Goal: Contribute content: Contribute content

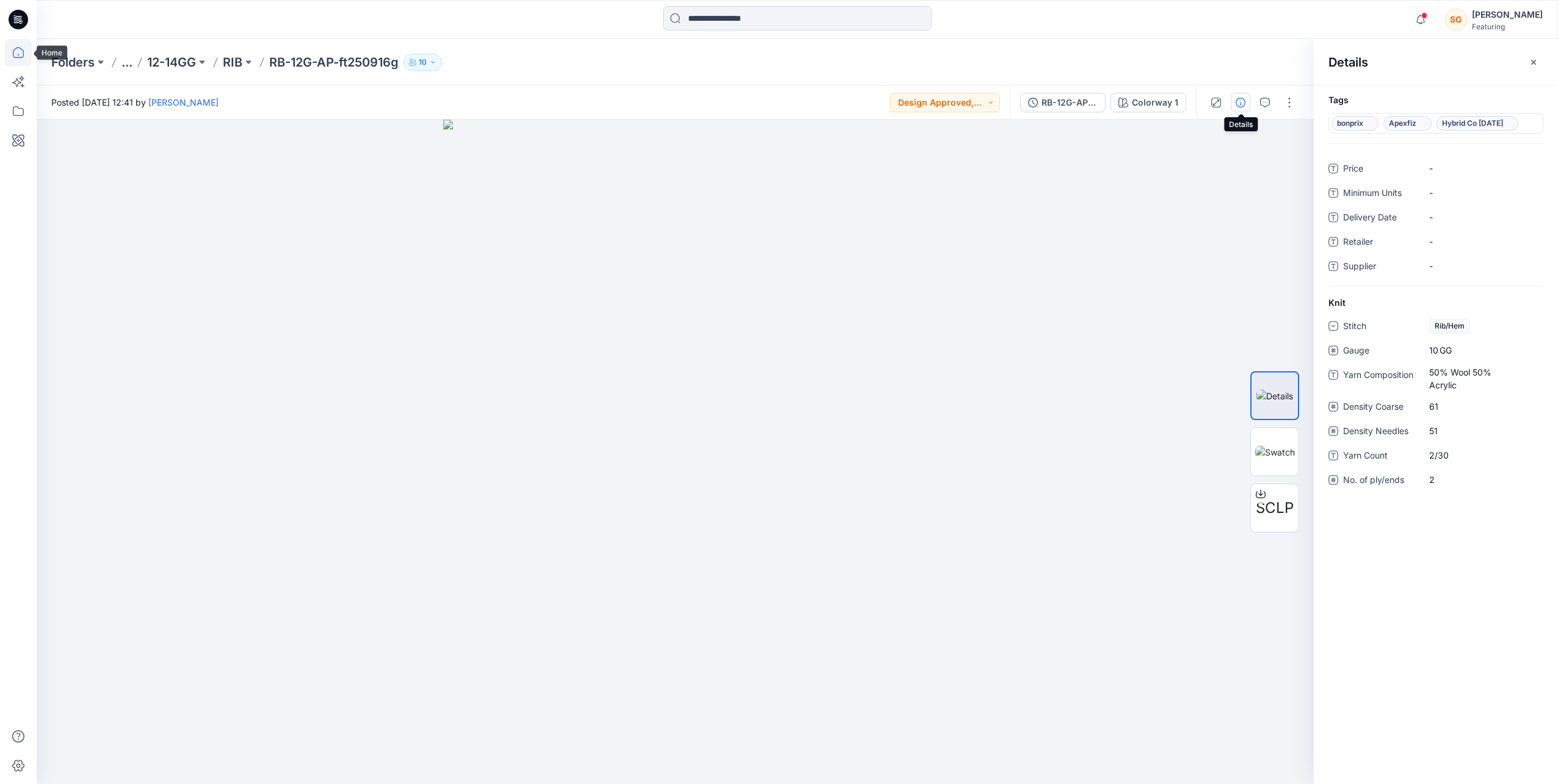
click at [13, 57] on icon at bounding box center [18, 52] width 27 height 27
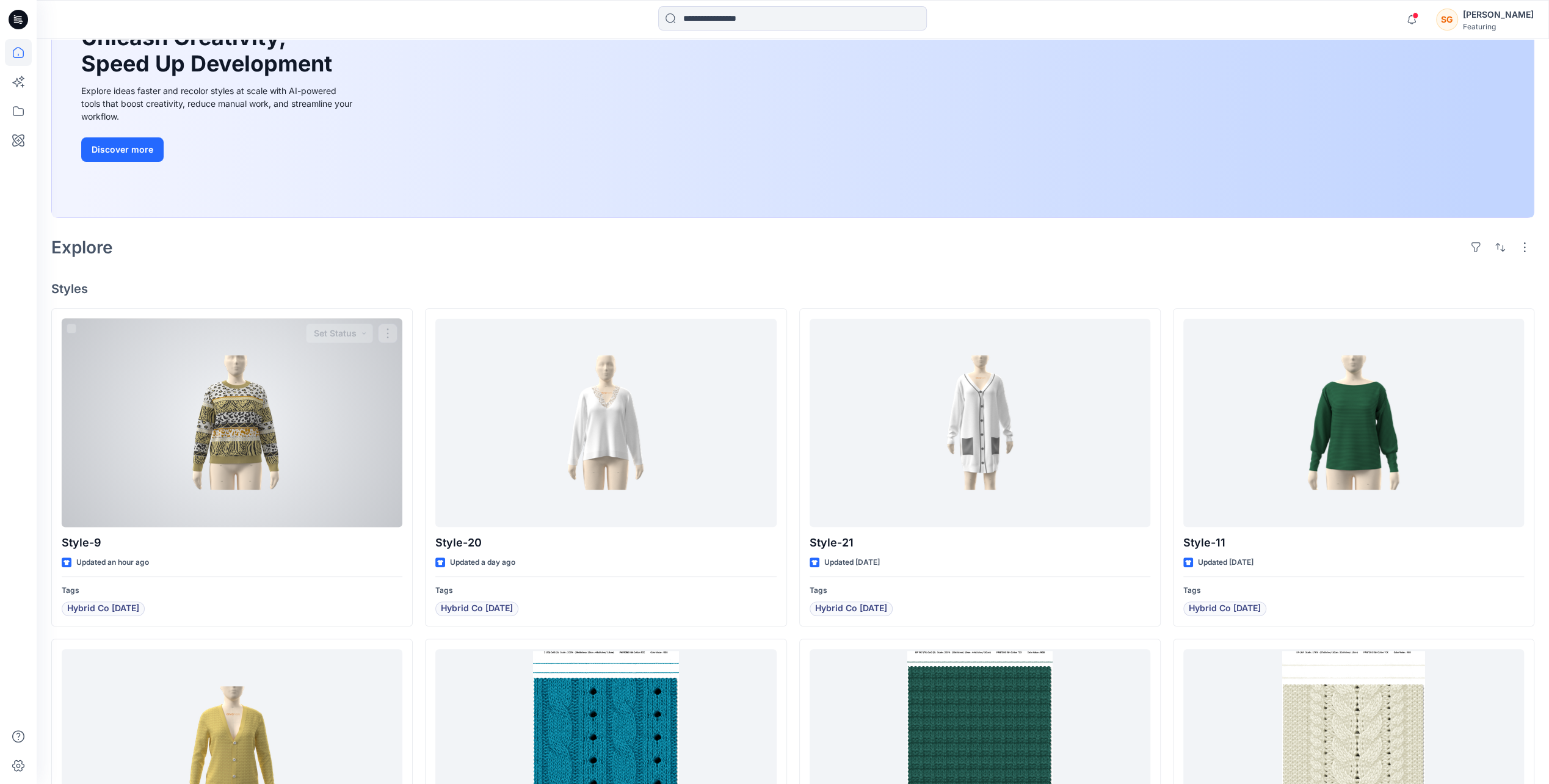
scroll to position [244, 0]
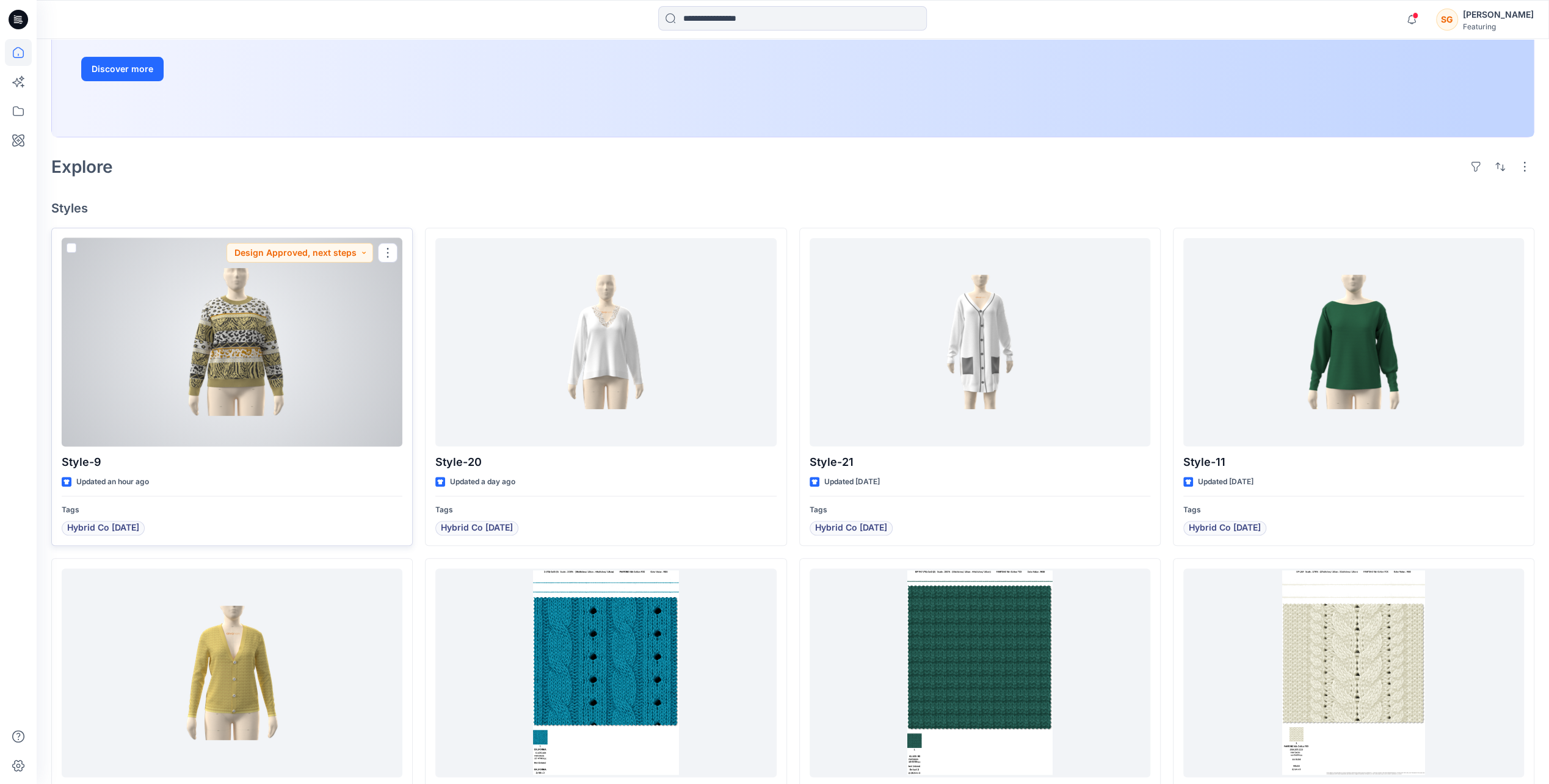
click at [218, 401] on div at bounding box center [232, 342] width 341 height 208
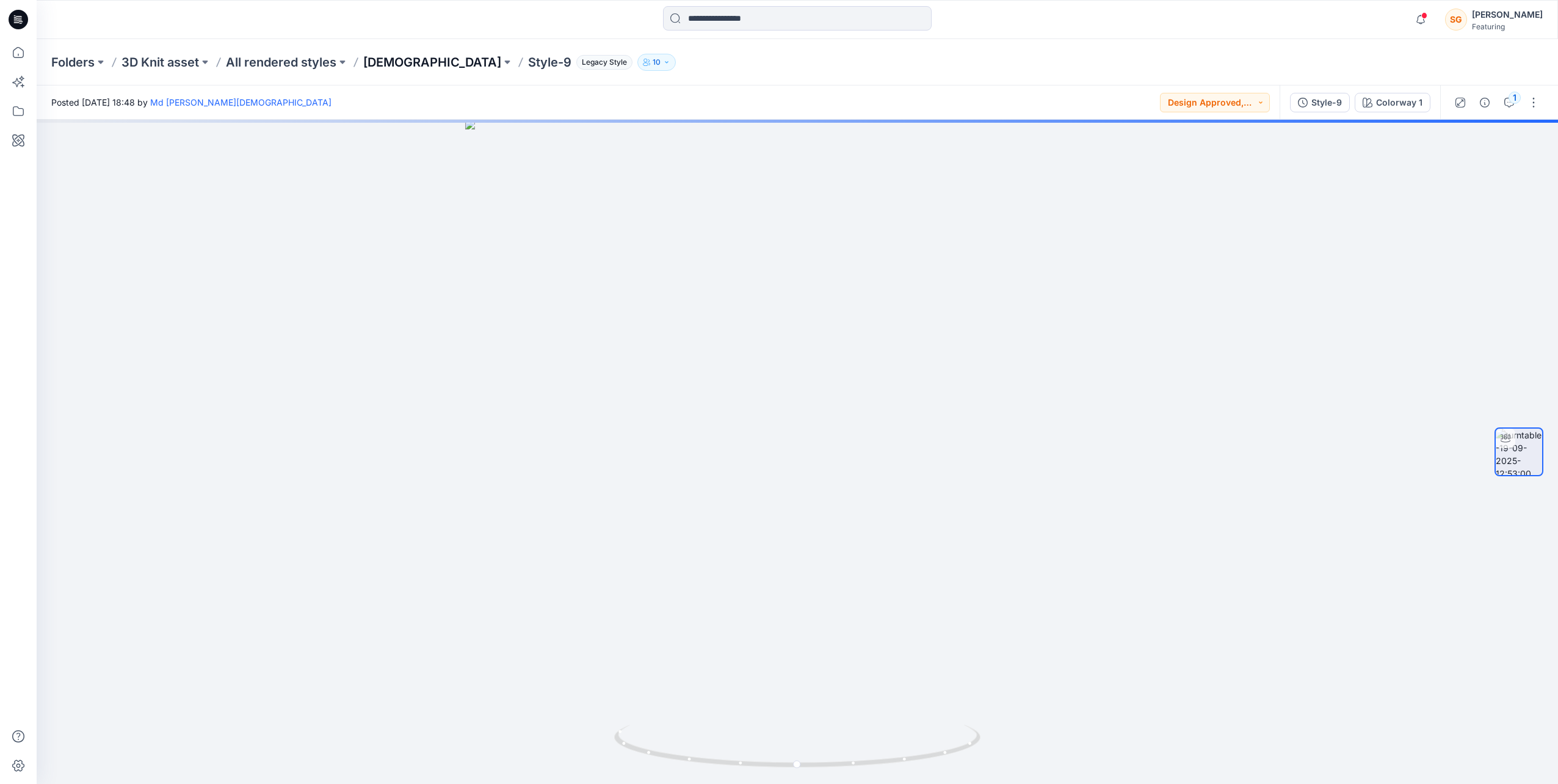
click at [385, 63] on p "[DEMOGRAPHIC_DATA]" at bounding box center [432, 63] width 138 height 17
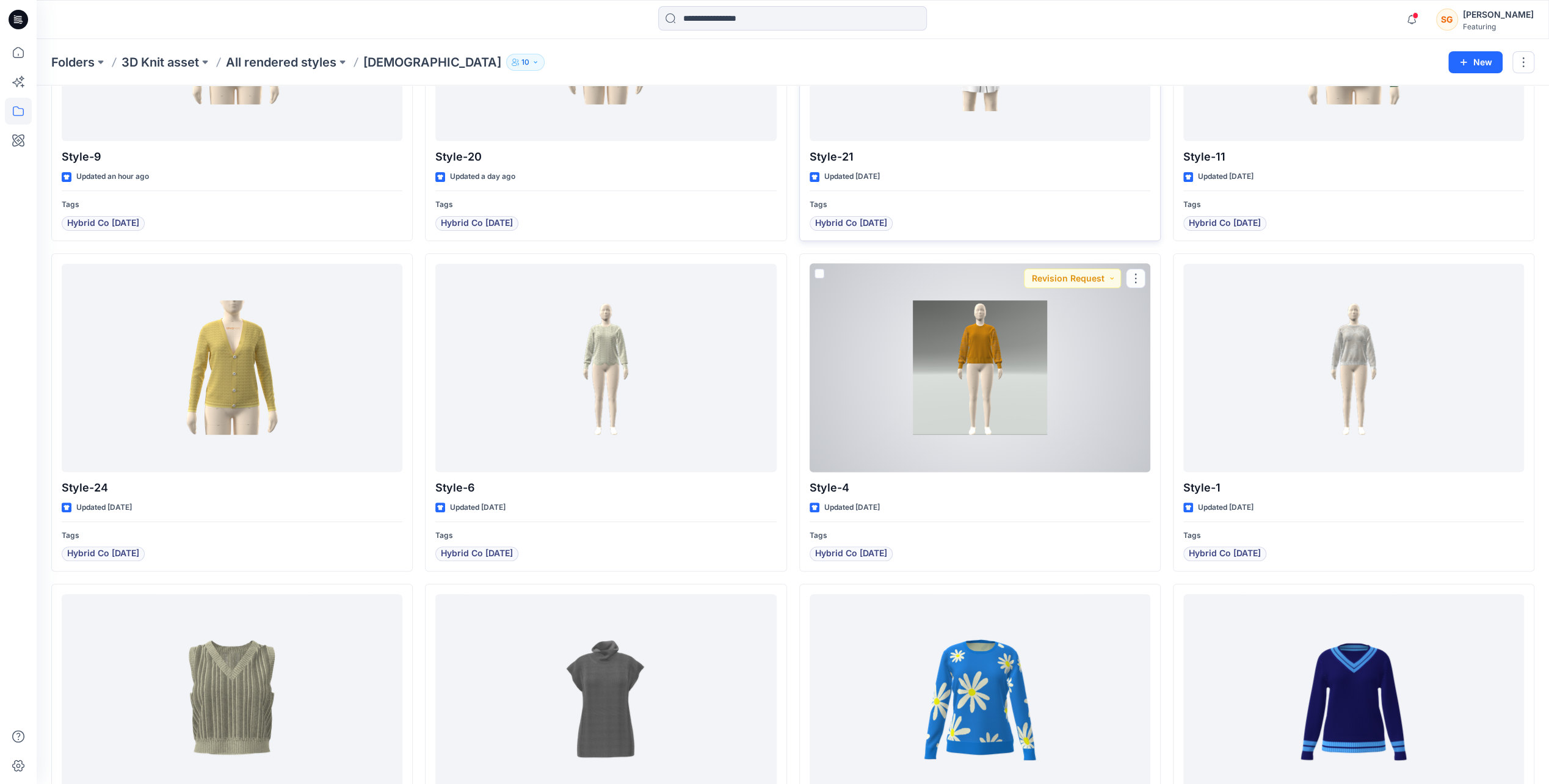
scroll to position [36, 0]
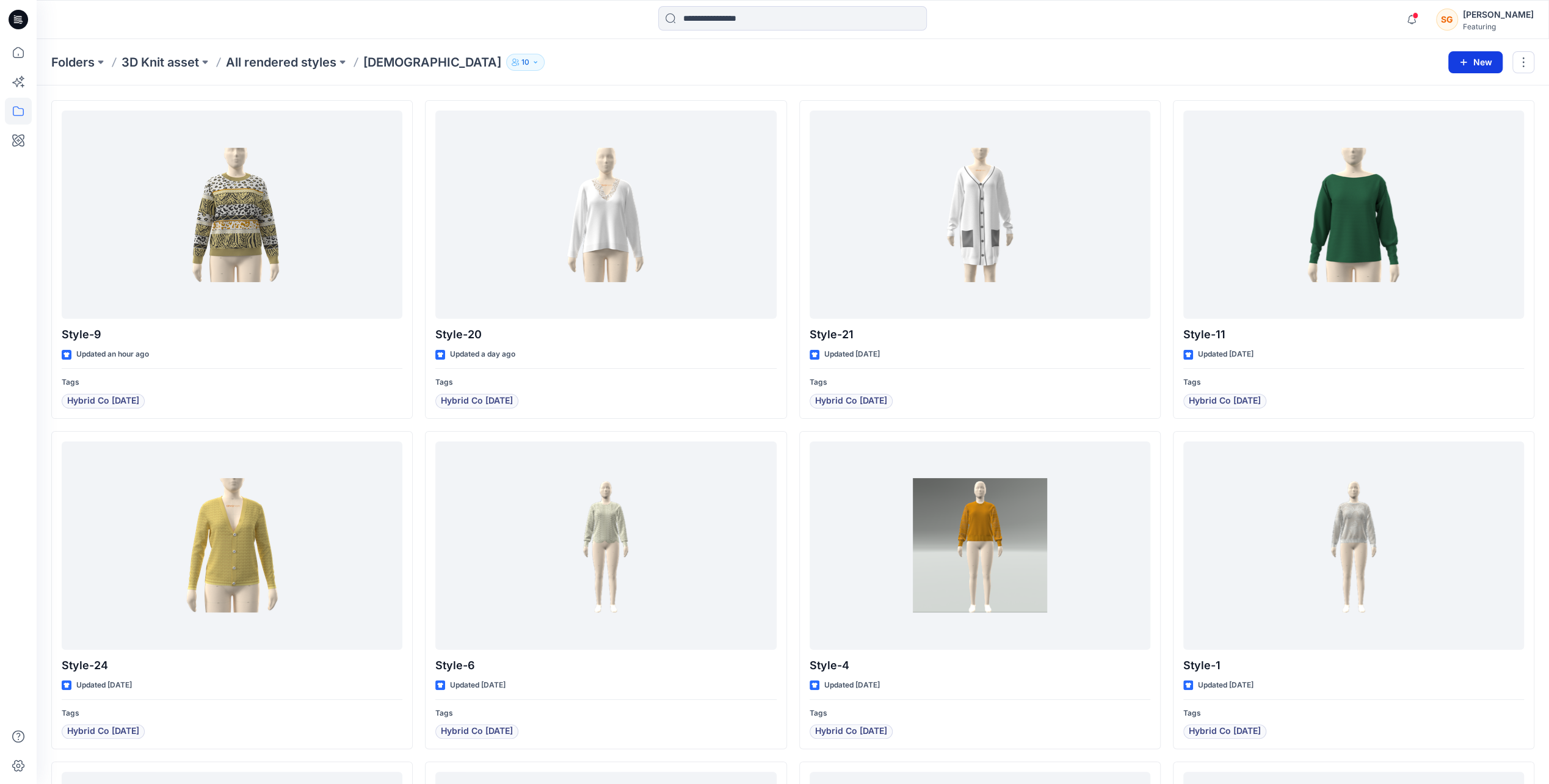
click at [1474, 71] on button "New" at bounding box center [1476, 63] width 55 height 22
click at [1454, 94] on p "New Style" at bounding box center [1438, 92] width 41 height 15
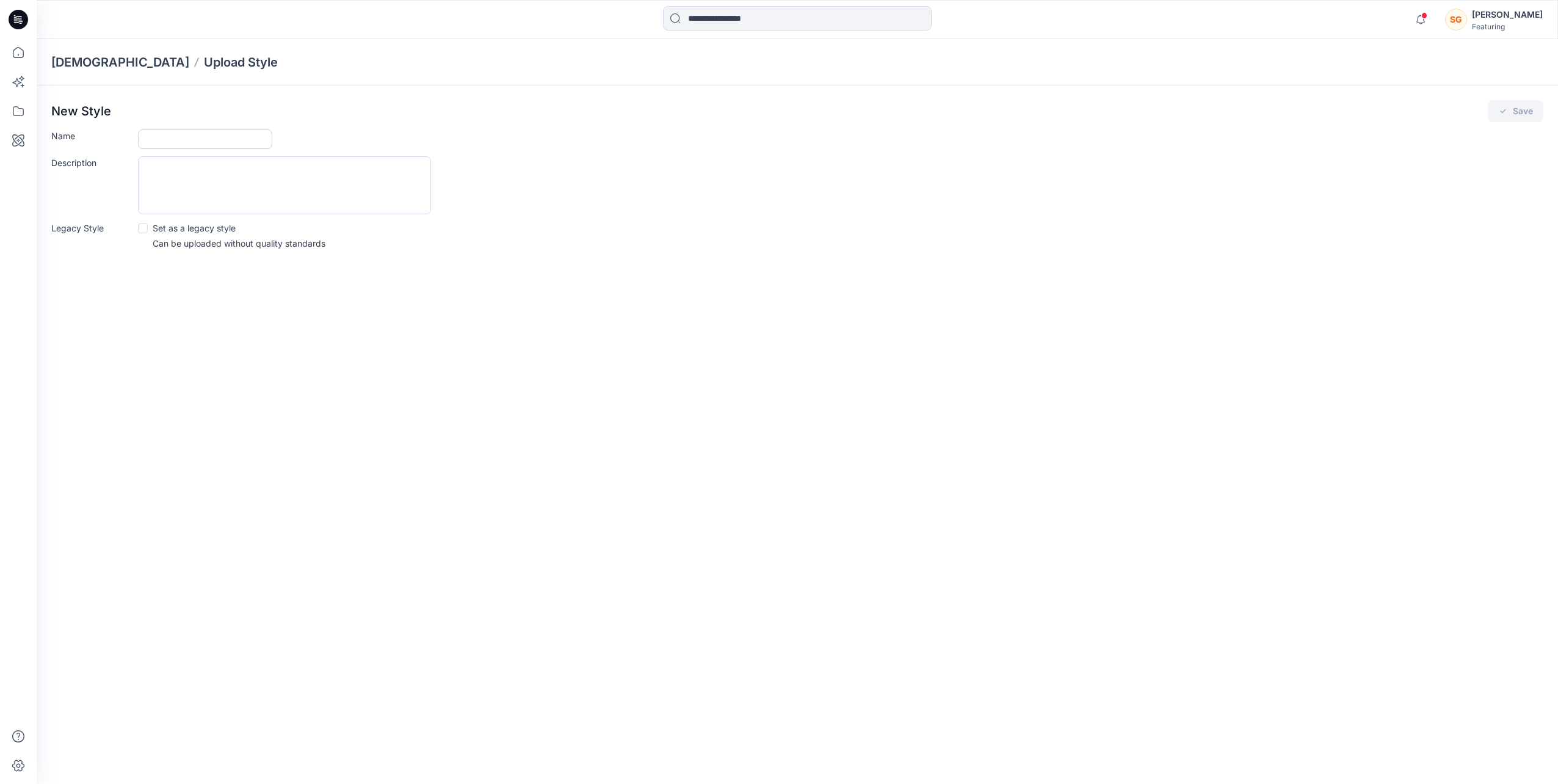
click at [204, 137] on input "Name" at bounding box center [205, 139] width 135 height 20
type input "********"
click at [1511, 108] on button "Save" at bounding box center [1515, 111] width 55 height 22
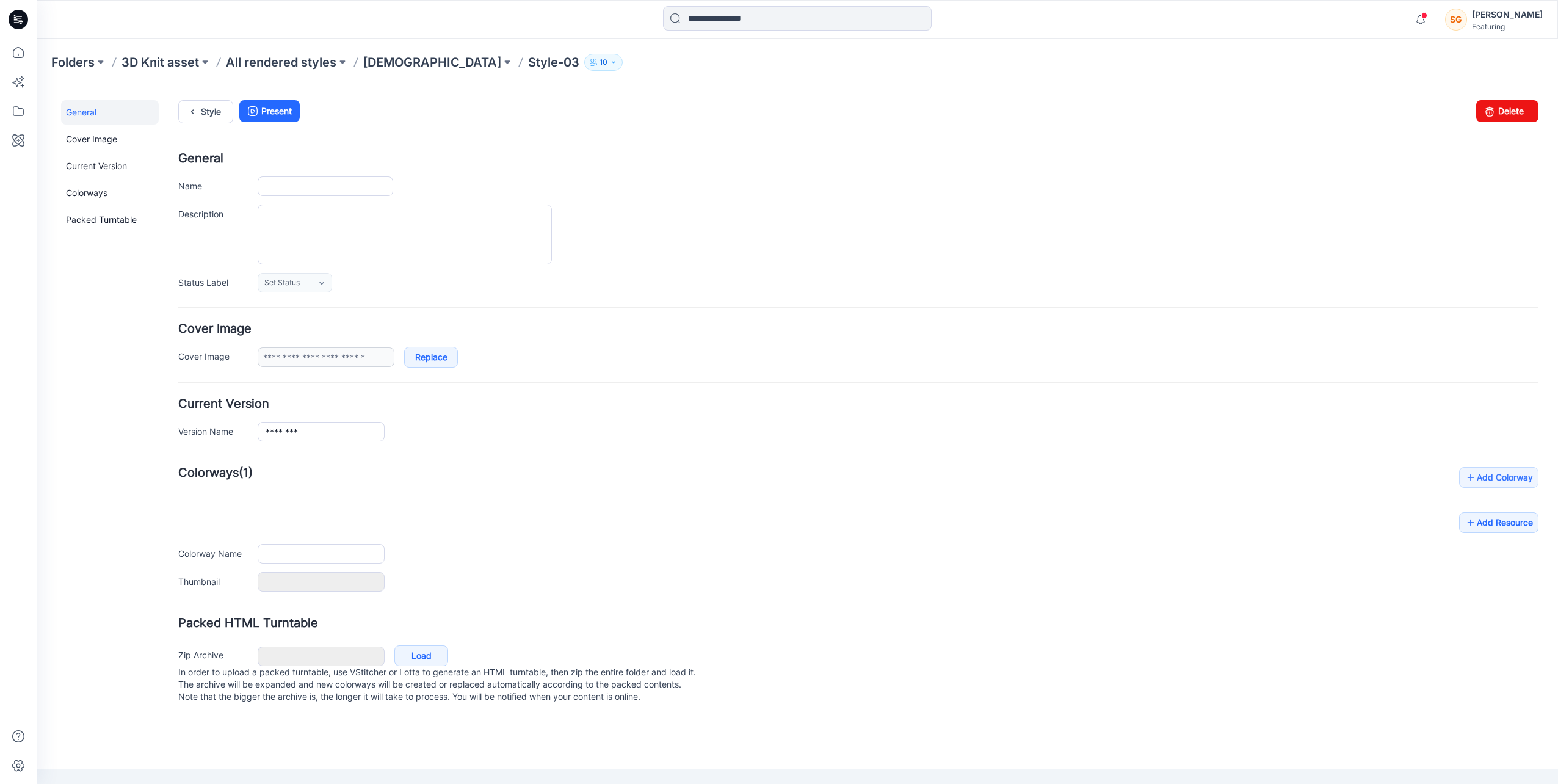
type input "********"
type input "**********"
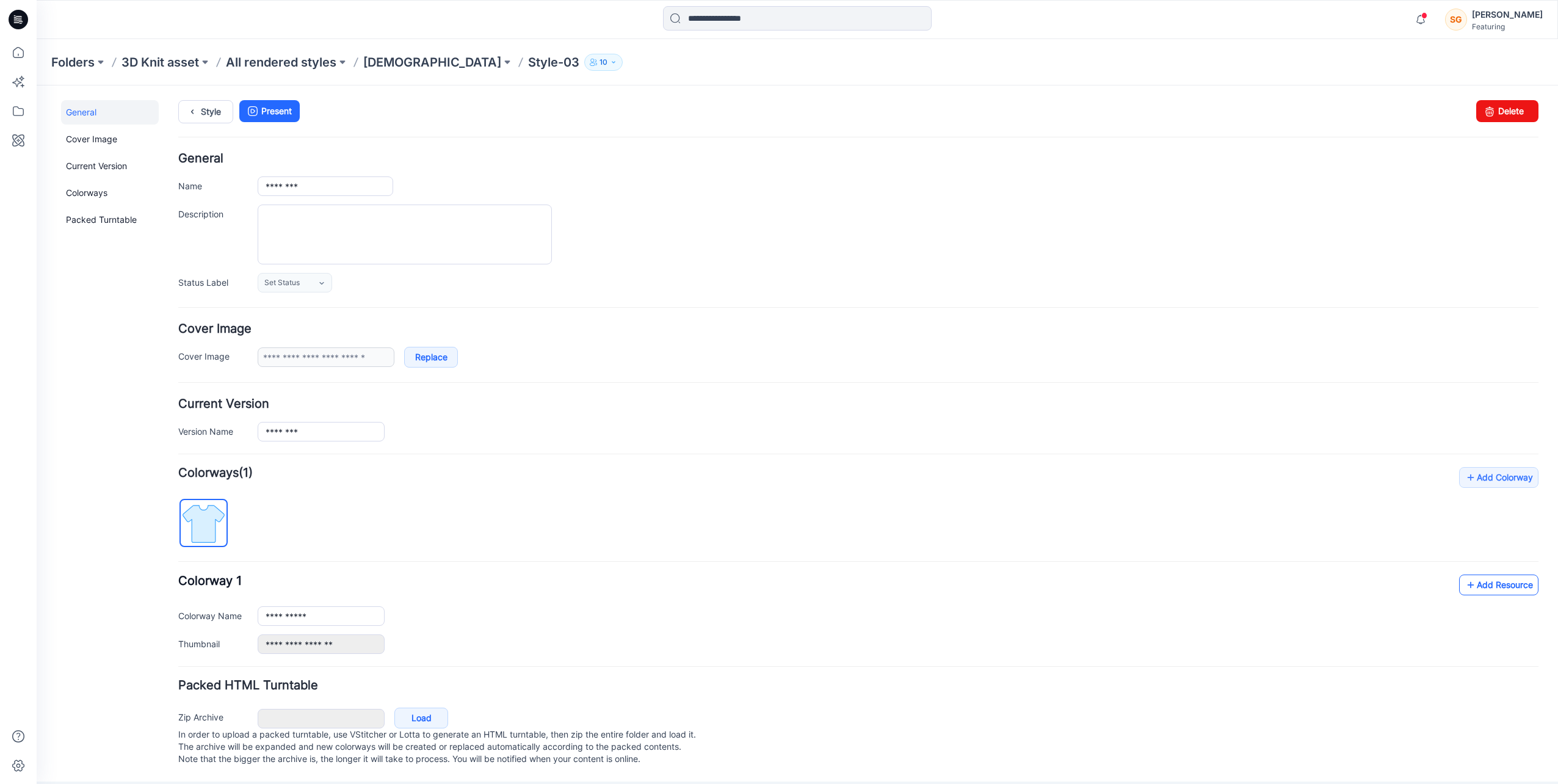
click at [1493, 585] on link "Add Resource" at bounding box center [1498, 585] width 79 height 21
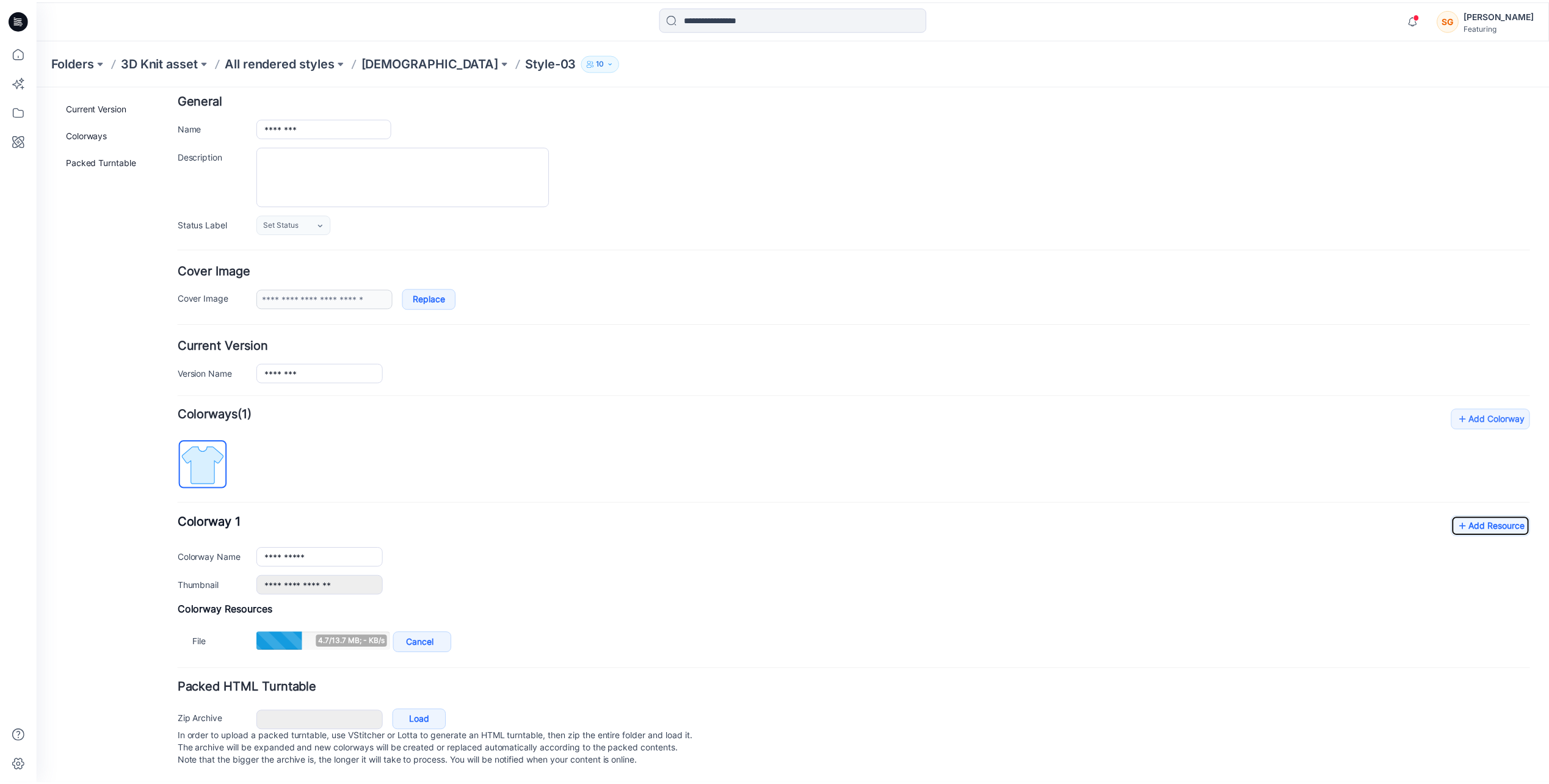
scroll to position [67, 0]
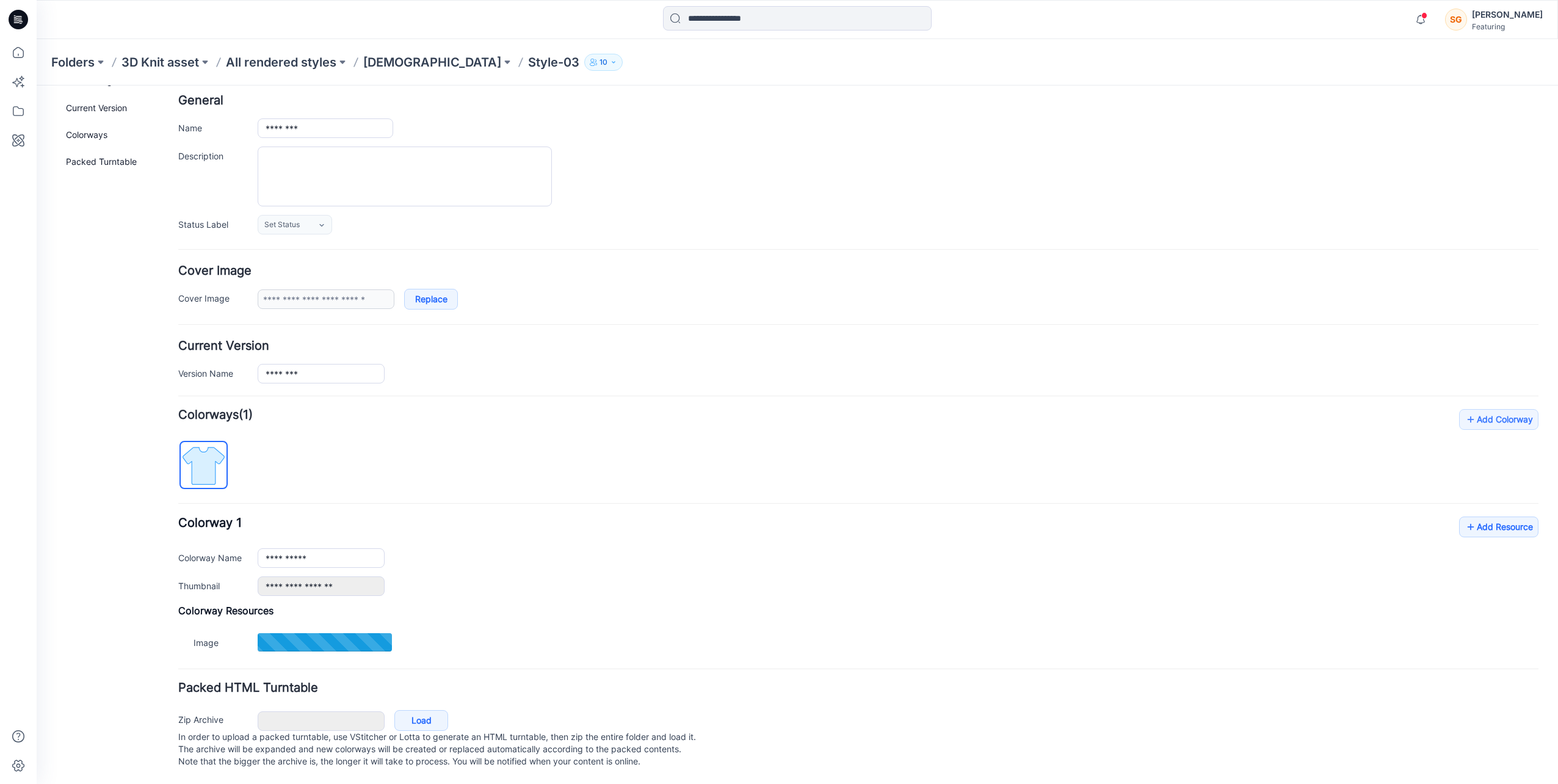
type input "**********"
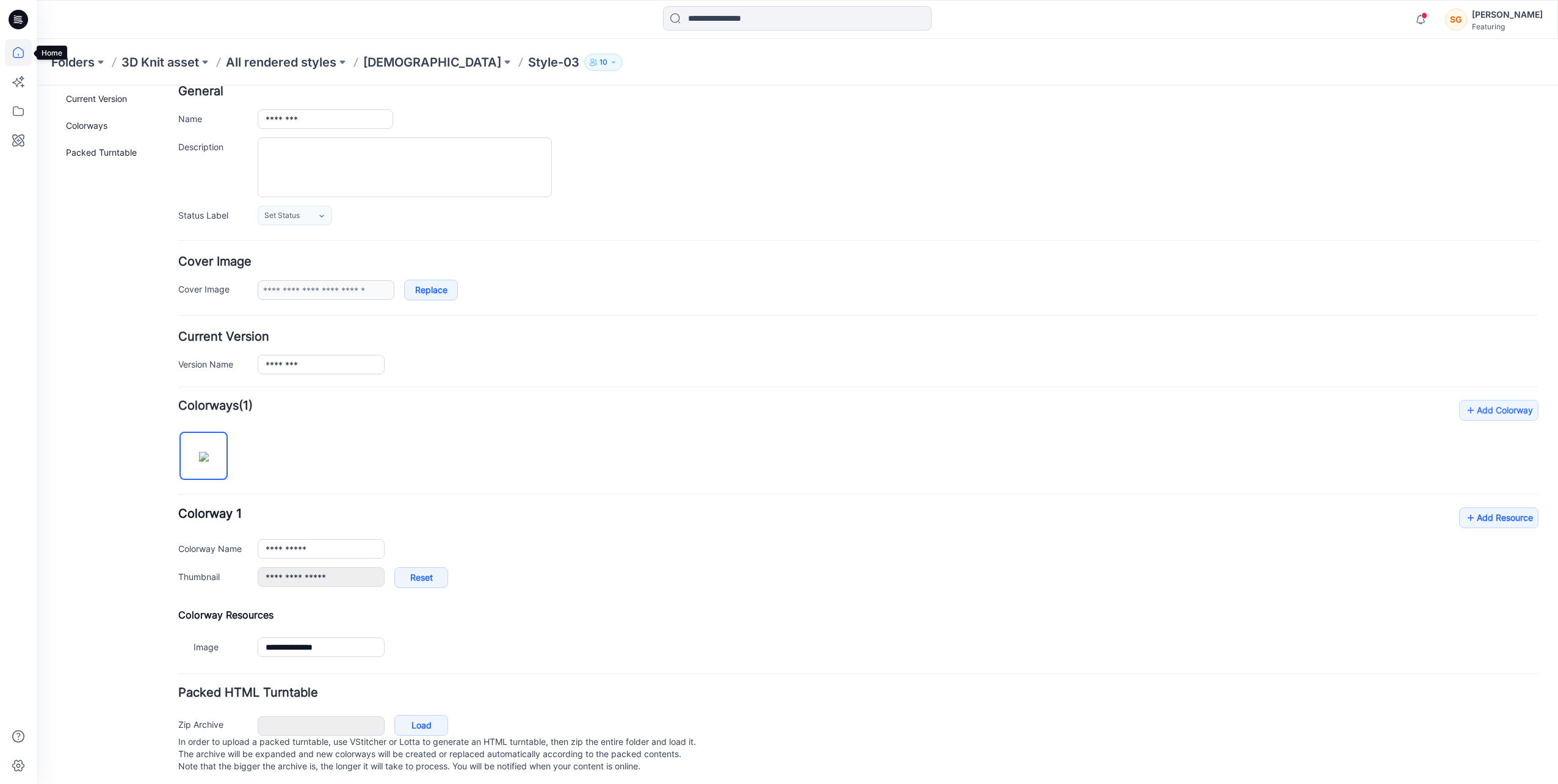
click at [21, 55] on icon at bounding box center [18, 52] width 27 height 27
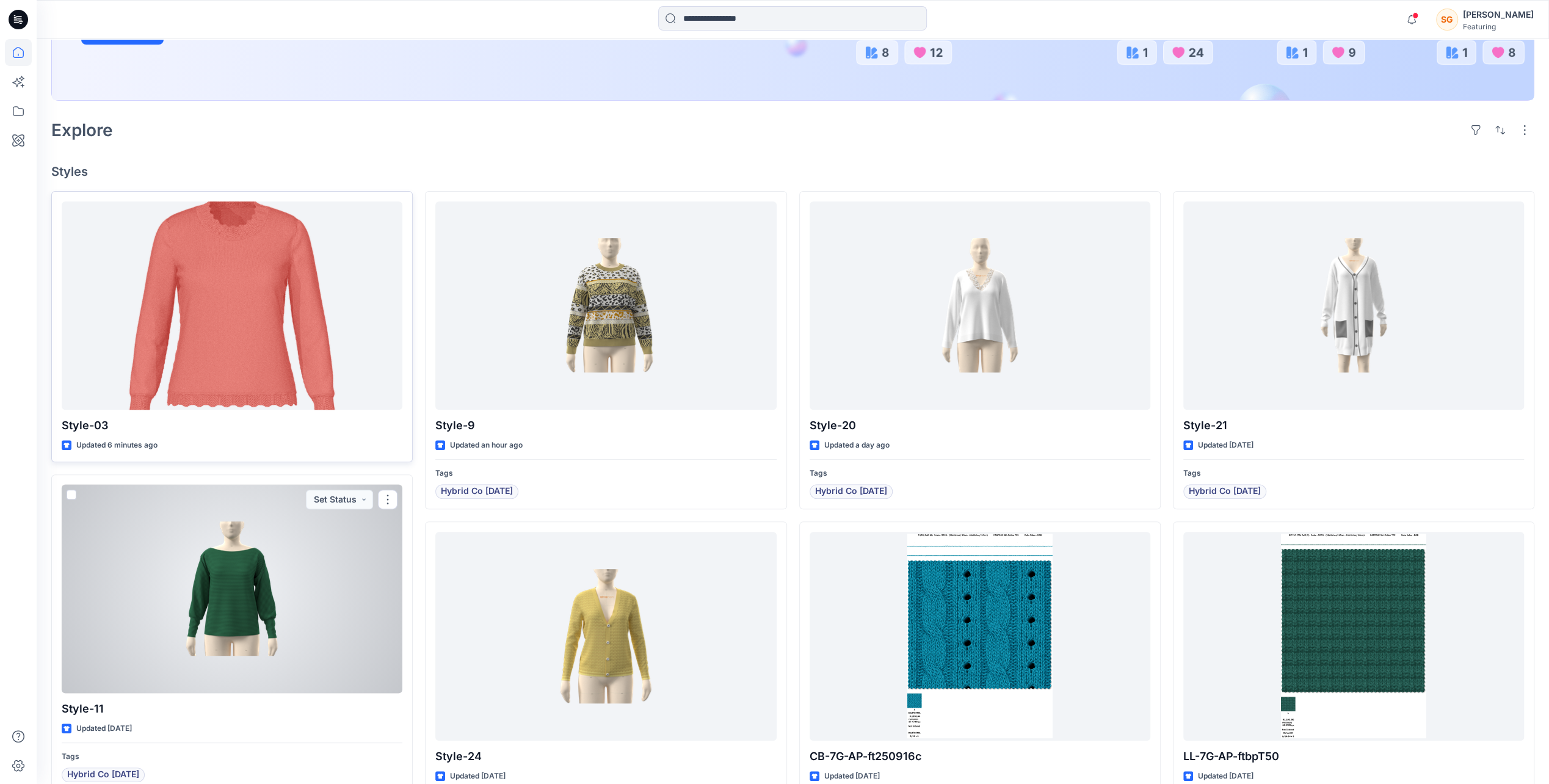
scroll to position [183, 0]
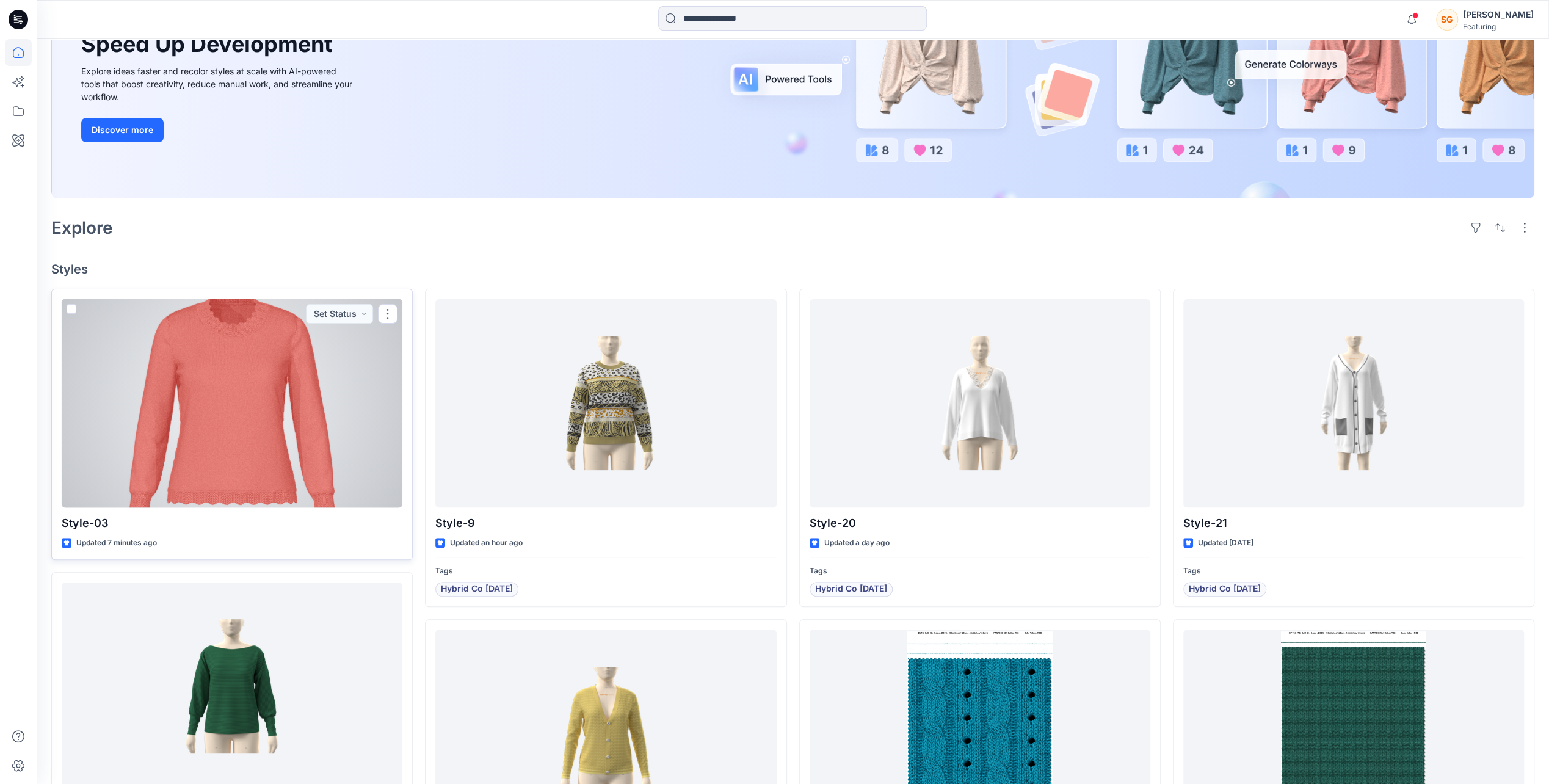
click at [273, 460] on div at bounding box center [232, 403] width 341 height 208
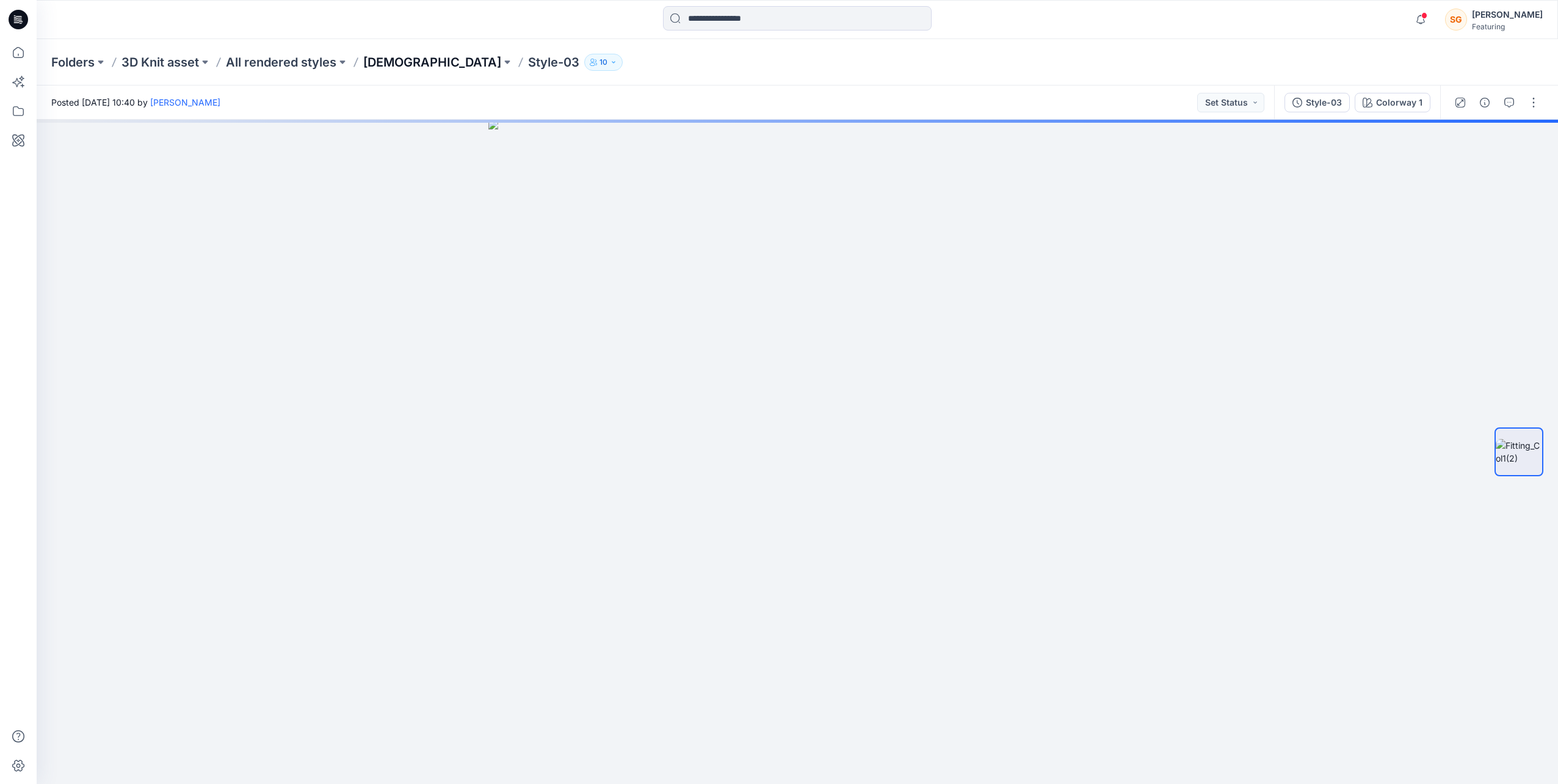
click at [377, 63] on p "[DEMOGRAPHIC_DATA]" at bounding box center [432, 63] width 138 height 17
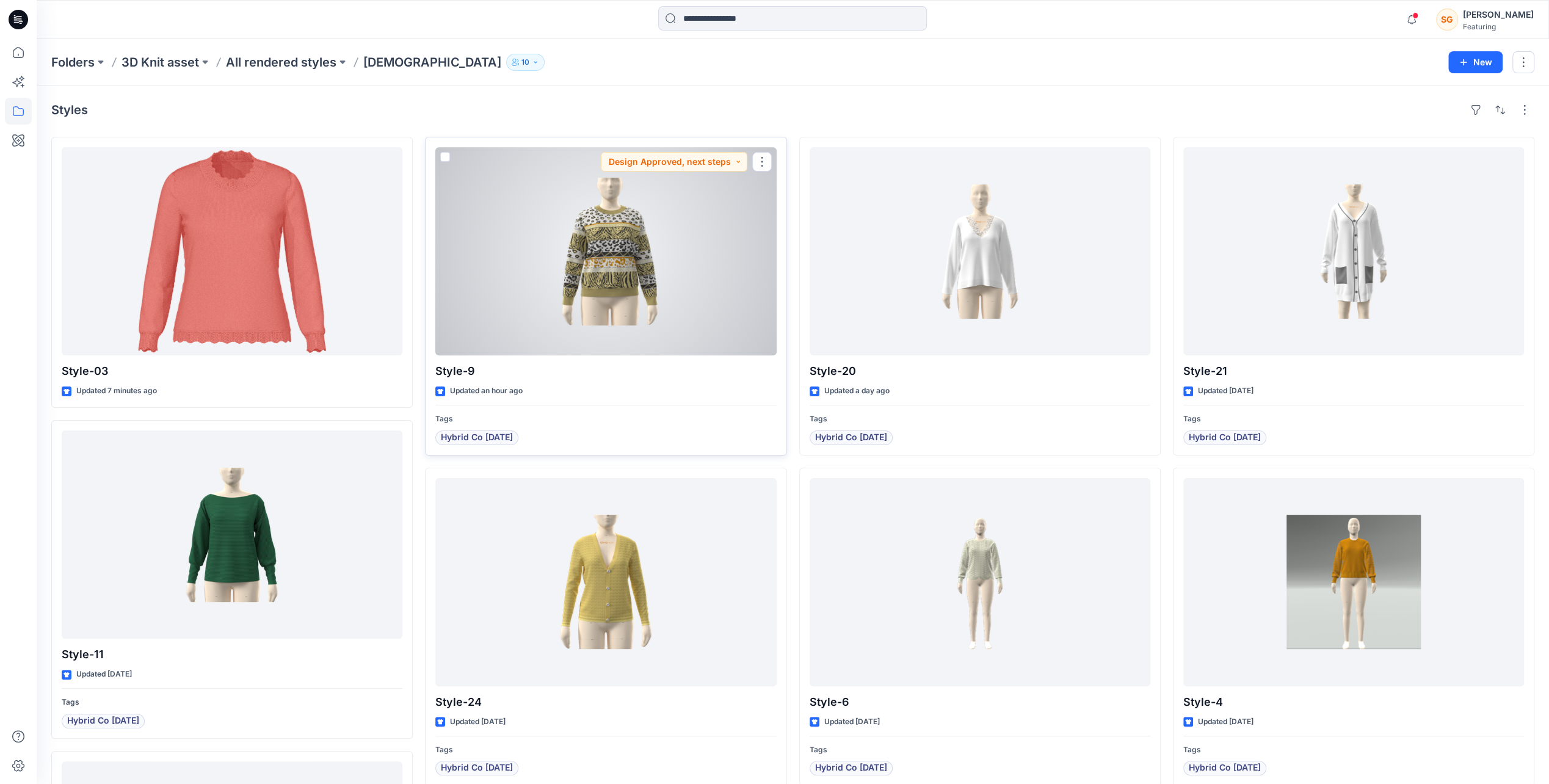
click at [532, 306] on div at bounding box center [605, 251] width 341 height 208
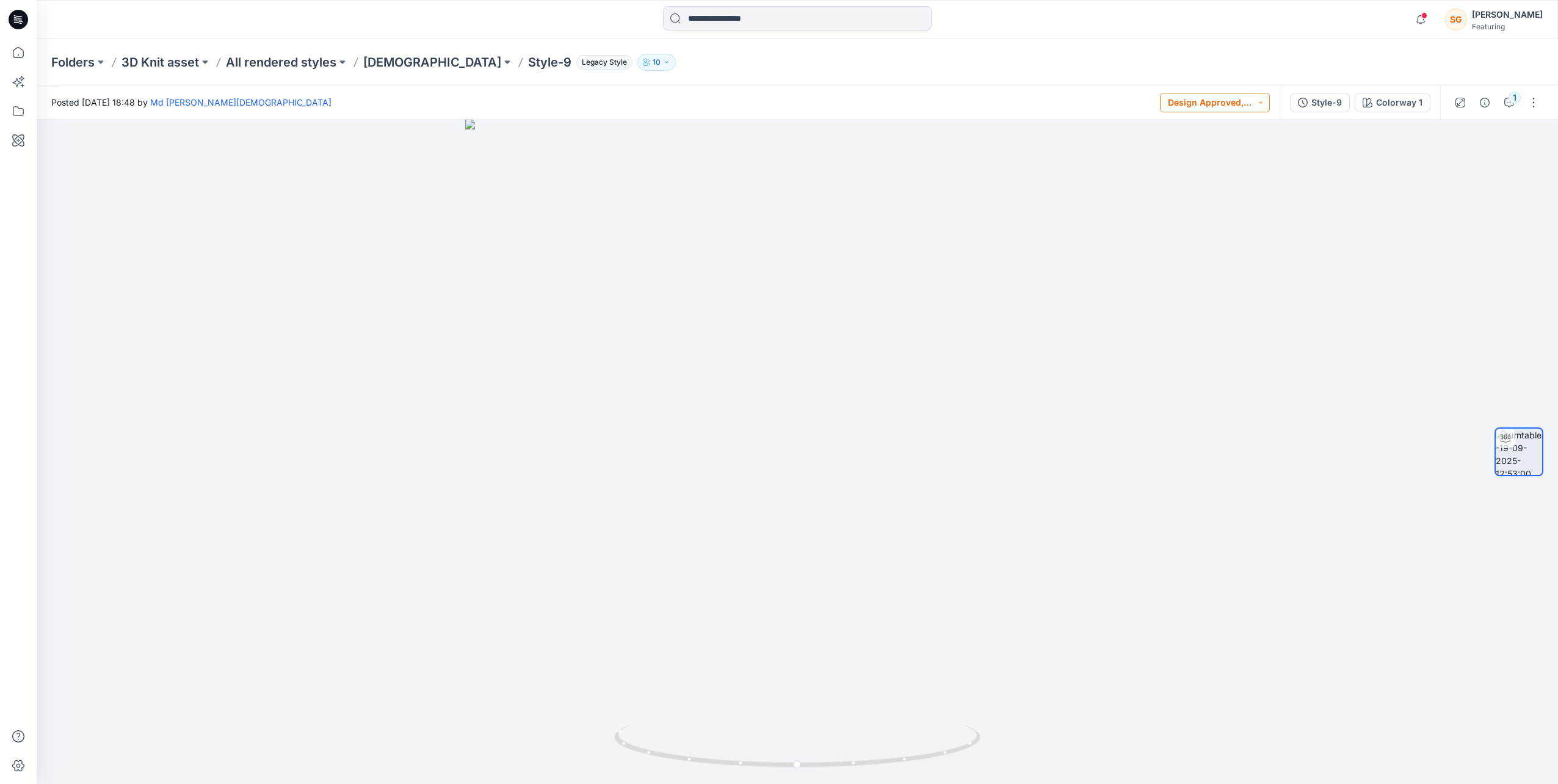
click at [1268, 111] on button "Design Approved, next steps" at bounding box center [1215, 103] width 110 height 20
drag, startPoint x: 941, startPoint y: 577, endPoint x: 737, endPoint y: 599, distance: 205.2
click at [738, 598] on div at bounding box center [797, 452] width 1522 height 664
drag, startPoint x: 801, startPoint y: 532, endPoint x: 736, endPoint y: 532, distance: 65.0
click at [736, 532] on div at bounding box center [797, 452] width 1522 height 664
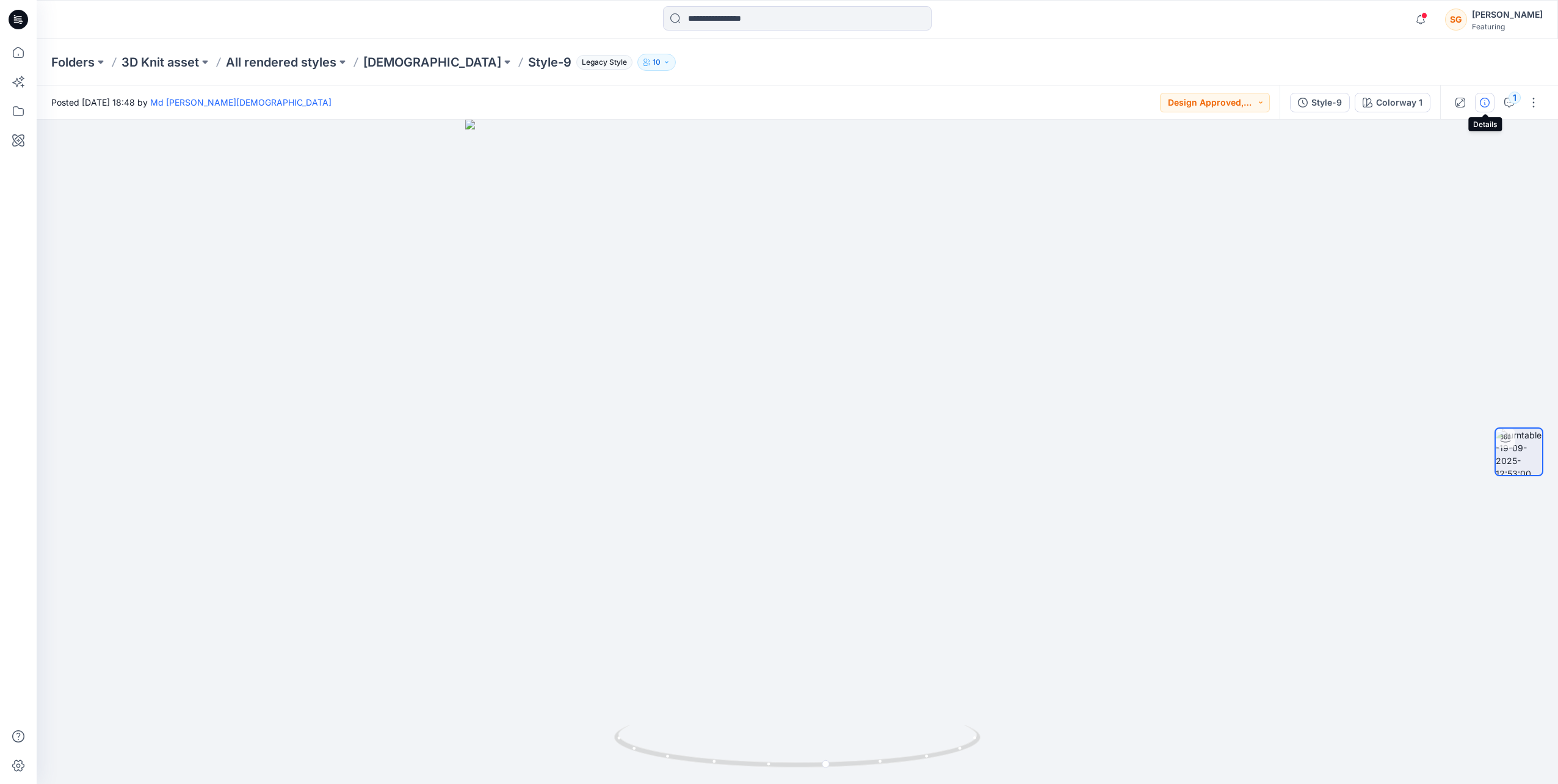
click at [1483, 102] on icon "button" at bounding box center [1485, 102] width 9 height 9
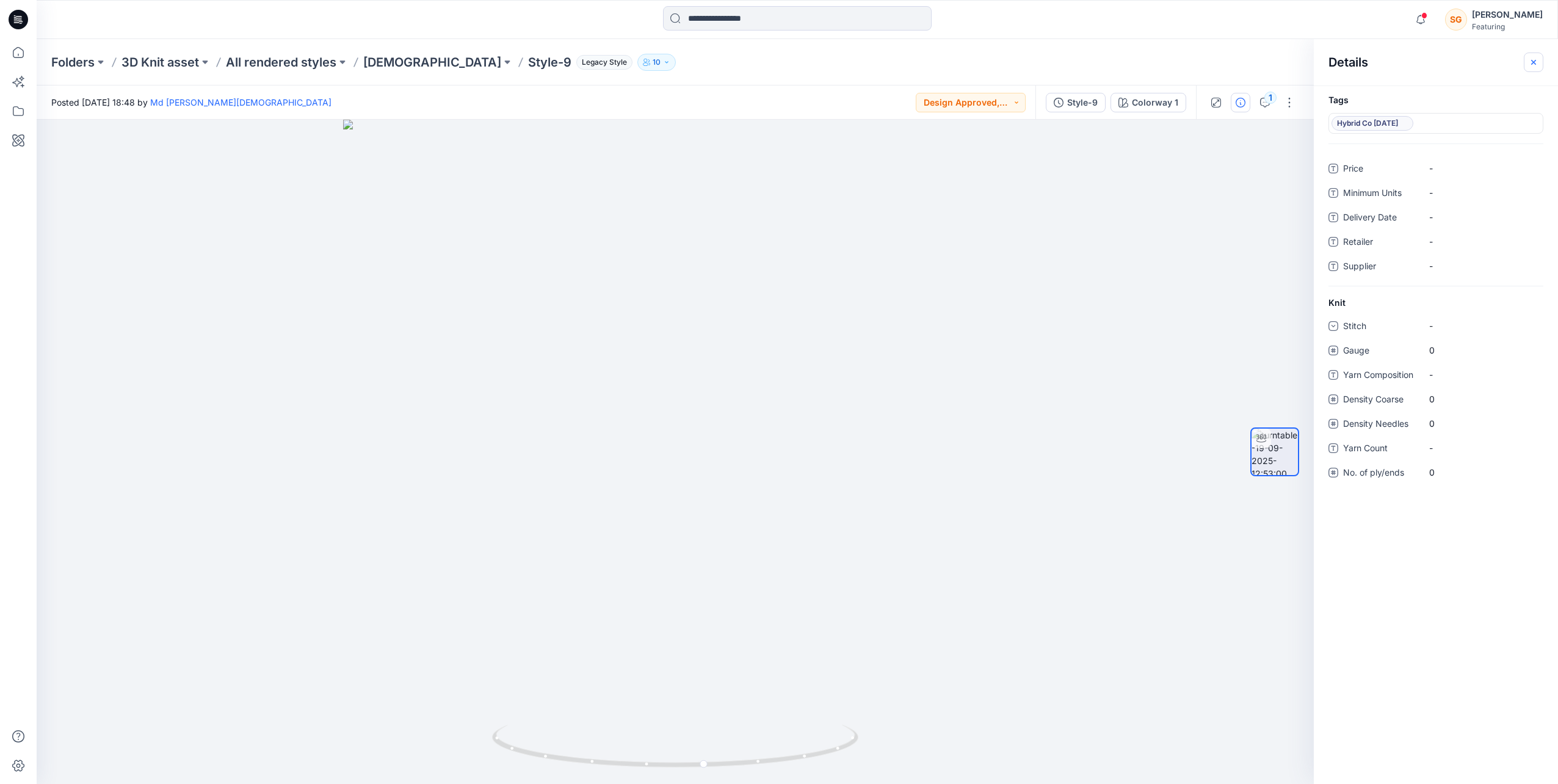
click at [1531, 58] on icon "button" at bounding box center [1533, 62] width 9 height 9
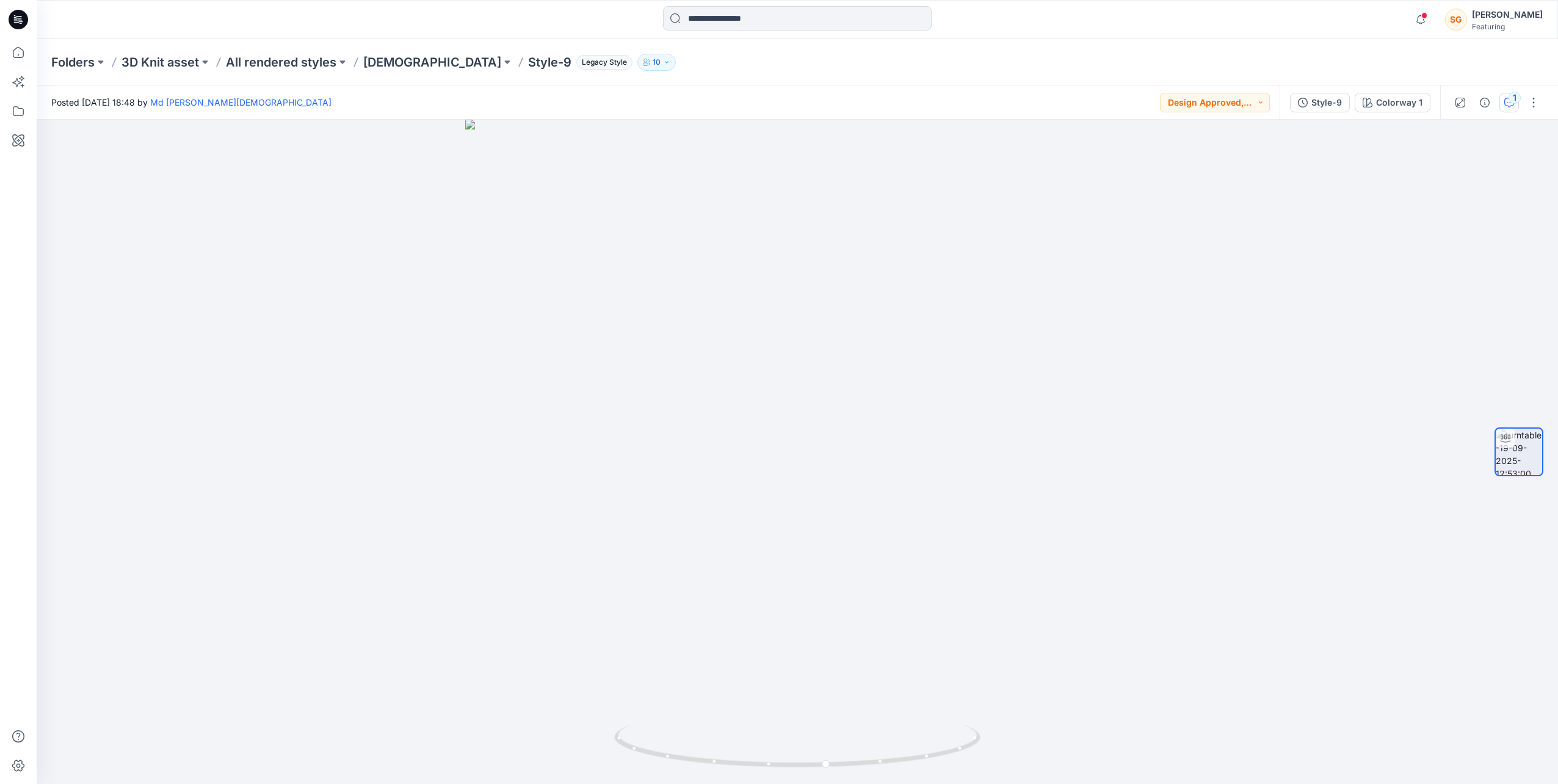
click at [1515, 98] on div "1" at bounding box center [1514, 97] width 12 height 12
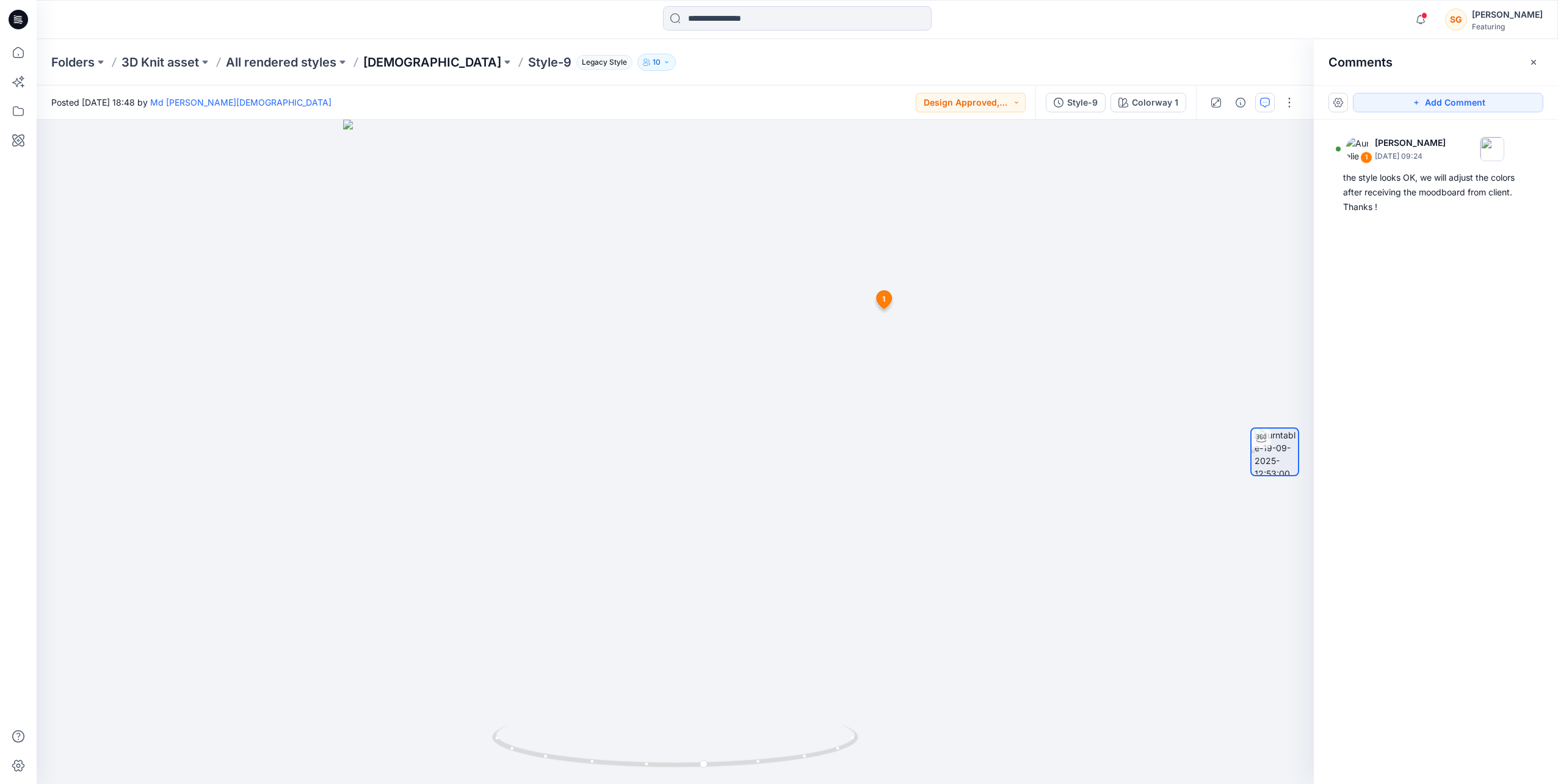
click at [401, 63] on p "[DEMOGRAPHIC_DATA]" at bounding box center [432, 63] width 138 height 17
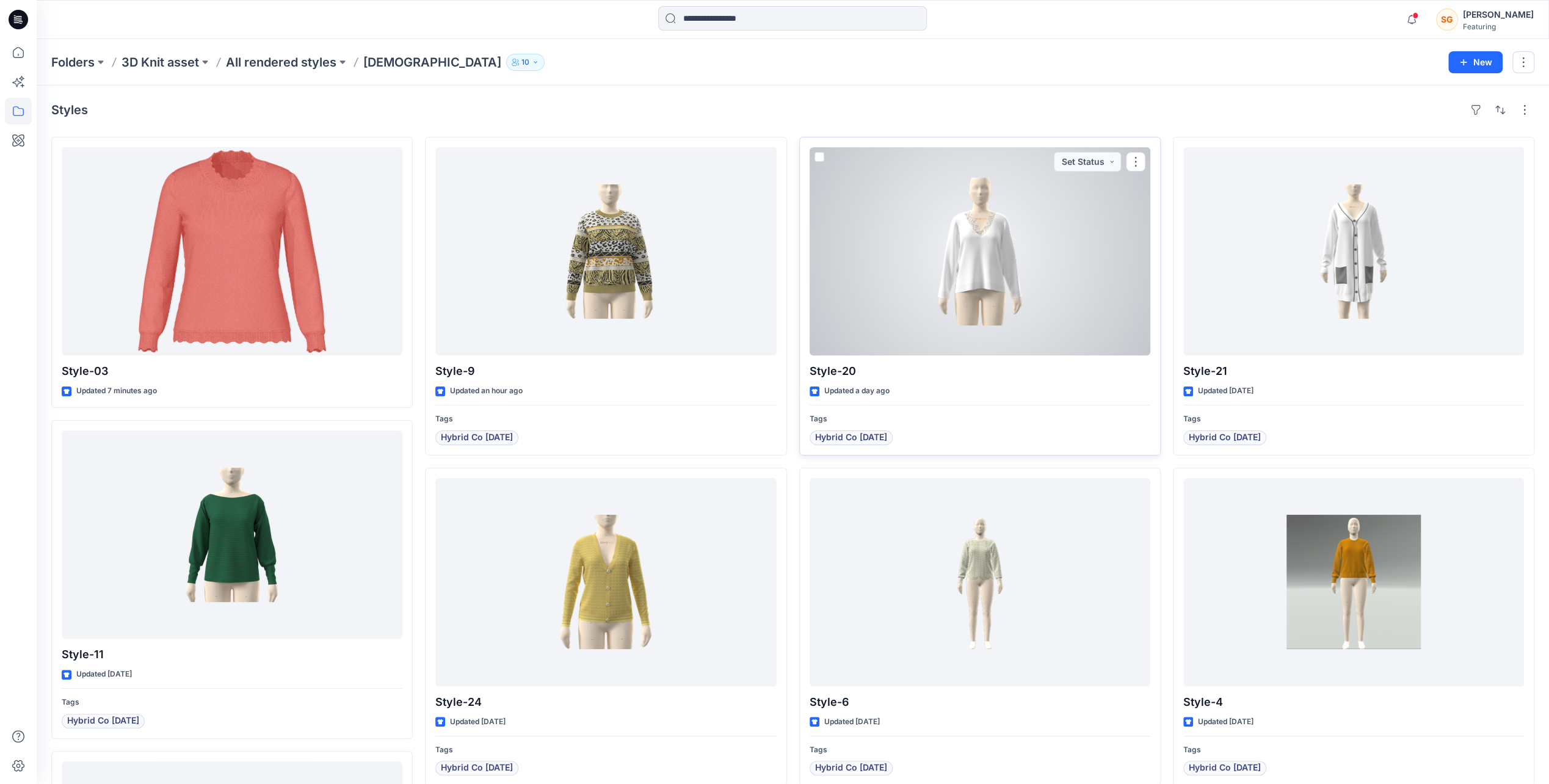
click at [957, 263] on div at bounding box center [980, 251] width 341 height 208
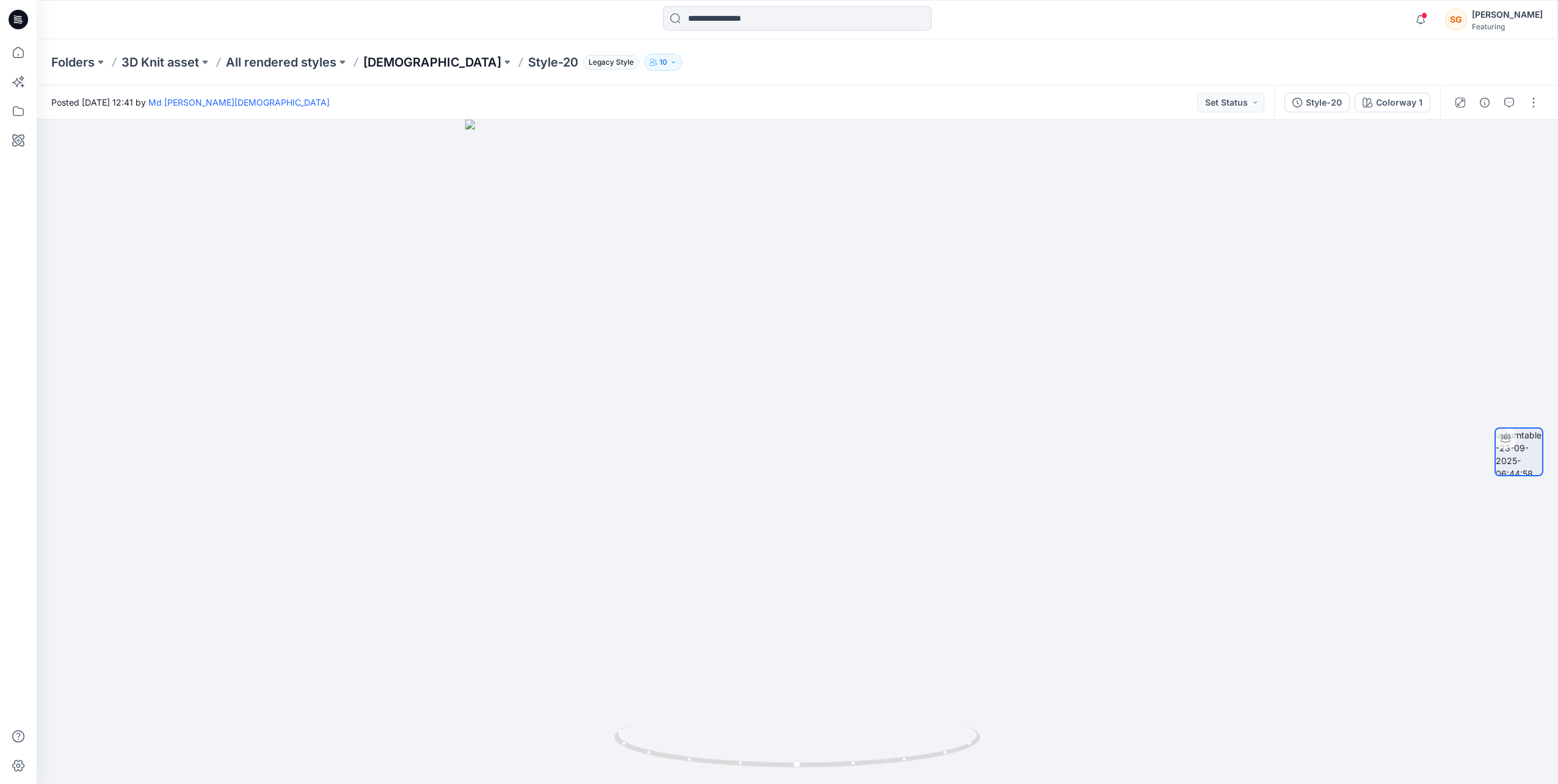
click at [389, 66] on p "[DEMOGRAPHIC_DATA]" at bounding box center [432, 63] width 138 height 17
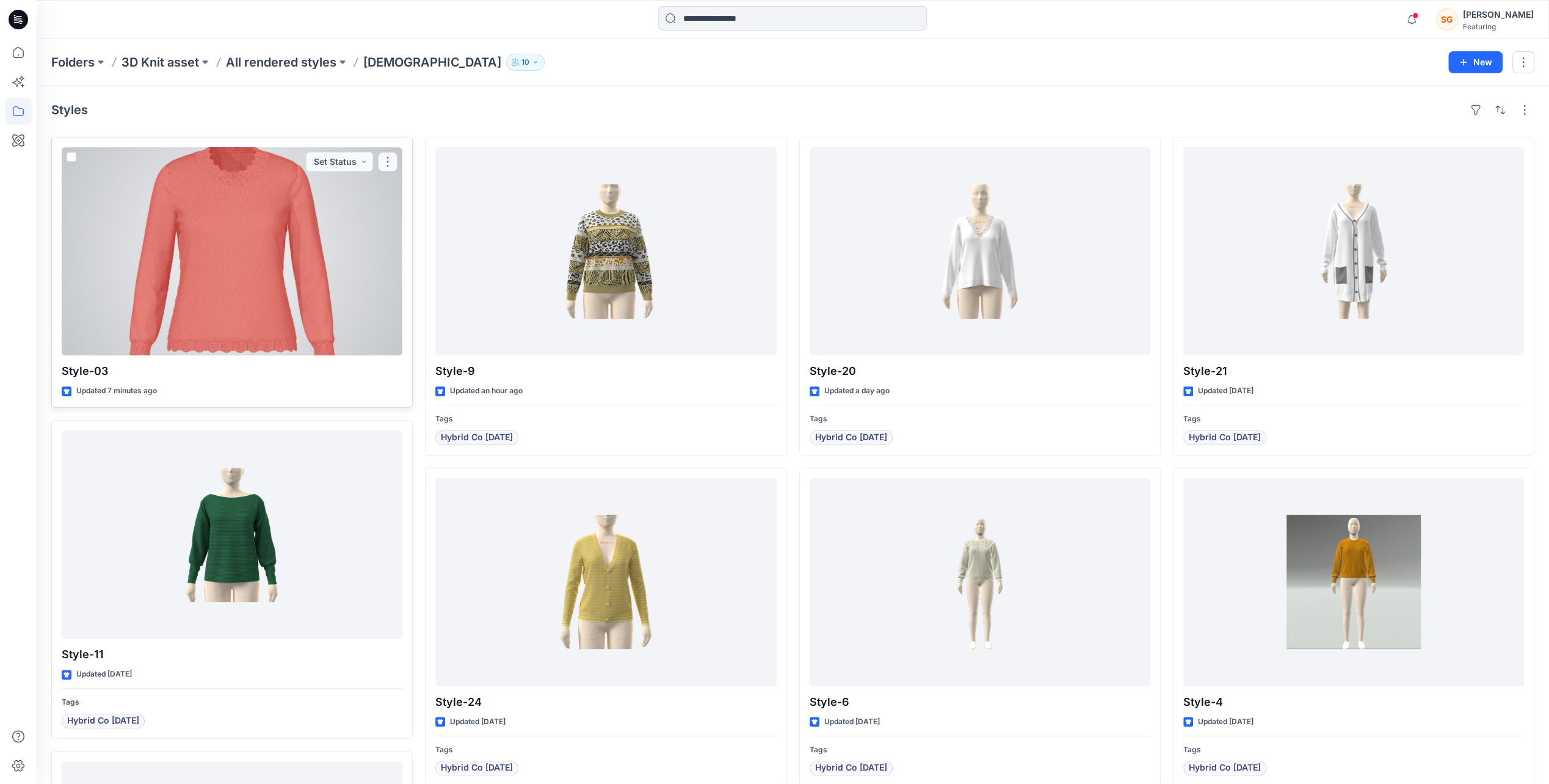
click at [386, 159] on button "button" at bounding box center [388, 161] width 20 height 20
click at [418, 233] on button "Add Tag" at bounding box center [446, 234] width 132 height 23
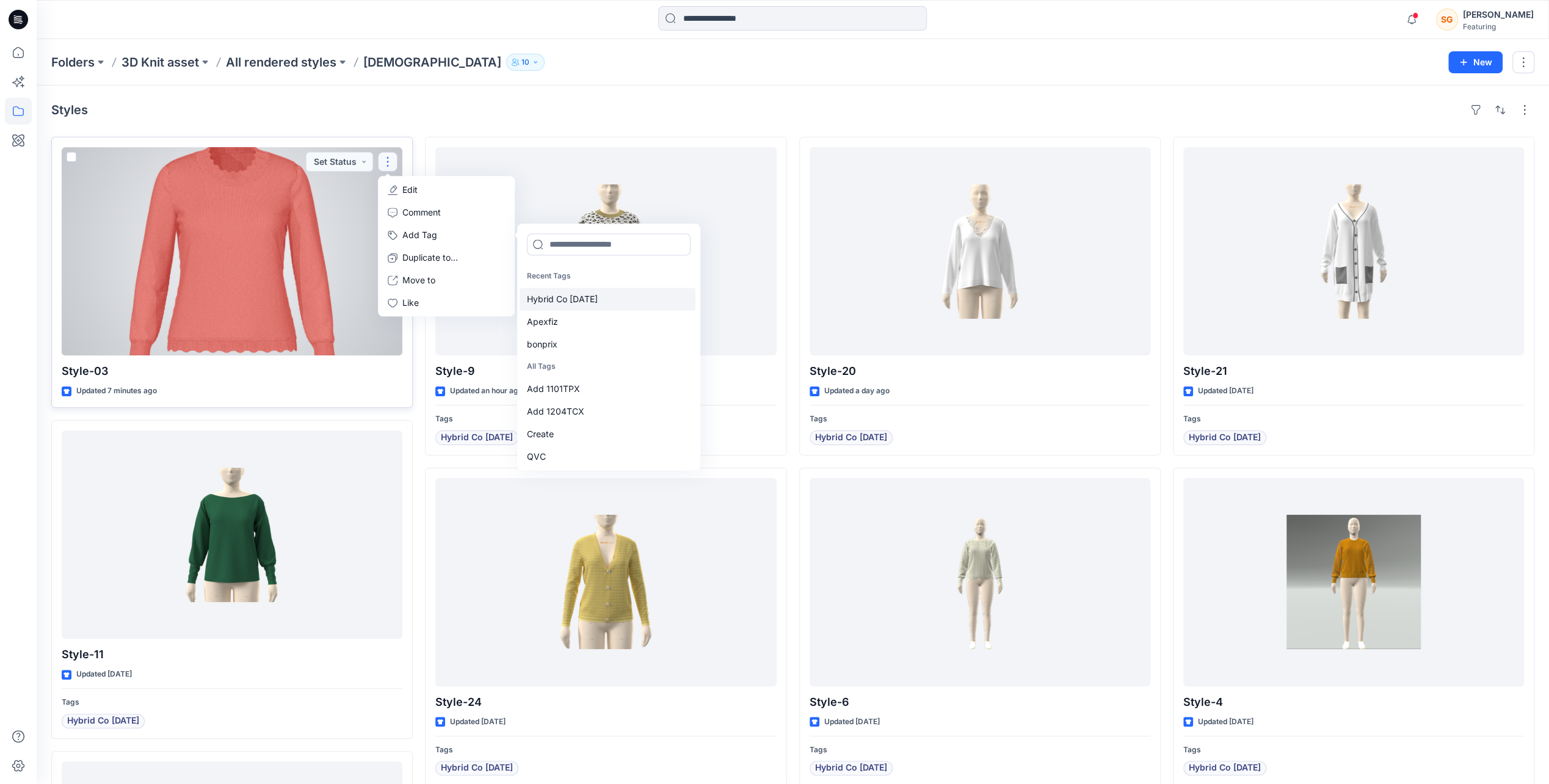
click at [561, 299] on div "Hybrid Co [DATE]" at bounding box center [608, 298] width 176 height 23
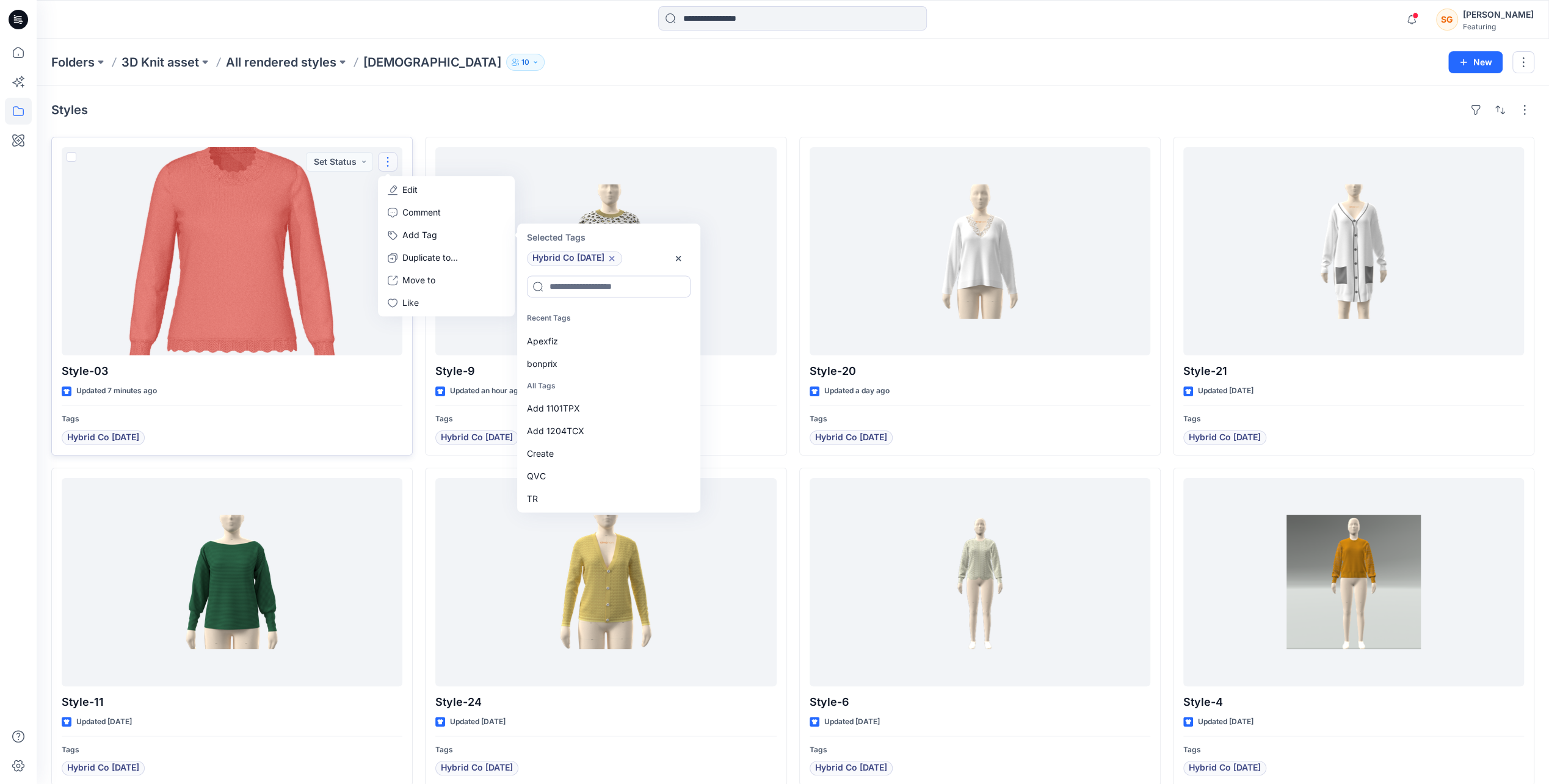
click at [561, 103] on div "Styles" at bounding box center [793, 110] width 1484 height 20
